Goal: Find specific page/section: Find specific page/section

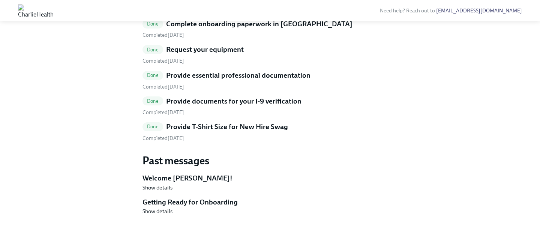
scroll to position [425, 0]
click at [212, 132] on h5 "Provide T-Shirt Size for New Hire Swag" at bounding box center [227, 127] width 122 height 10
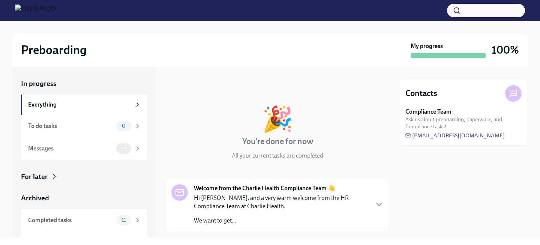
scroll to position [17, 0]
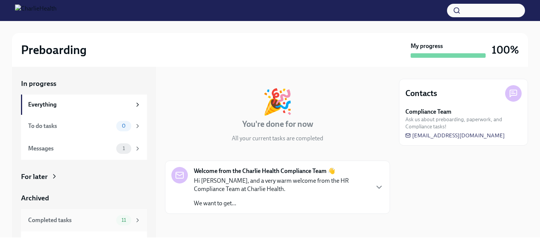
click at [101, 218] on div "Completed tasks" at bounding box center [70, 220] width 85 height 8
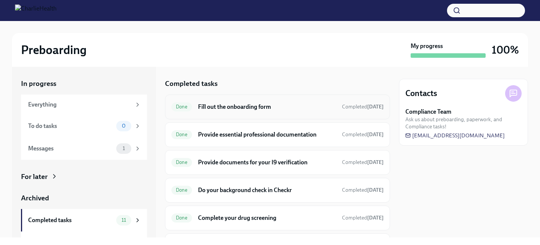
click at [230, 111] on div "Done Fill out the onboarding form Completed Jul 25th" at bounding box center [277, 107] width 212 height 12
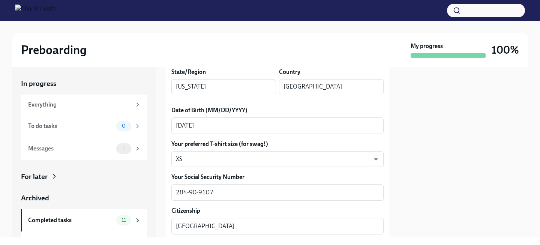
scroll to position [367, 0]
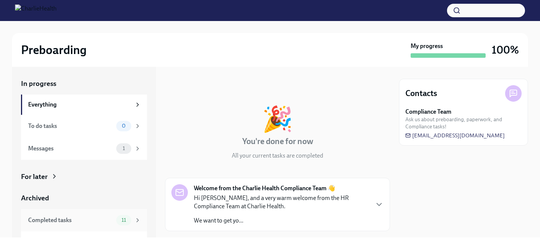
click at [123, 220] on span "11" at bounding box center [123, 220] width 13 height 6
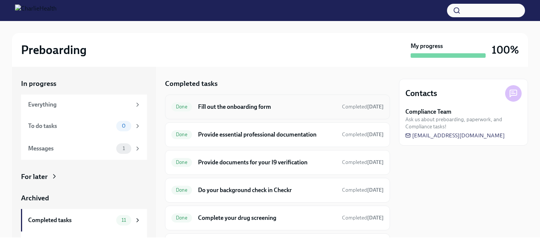
click at [208, 108] on h6 "Fill out the onboarding form" at bounding box center [267, 107] width 138 height 8
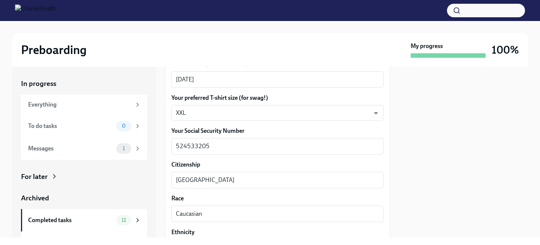
scroll to position [373, 0]
